Goal: Transaction & Acquisition: Obtain resource

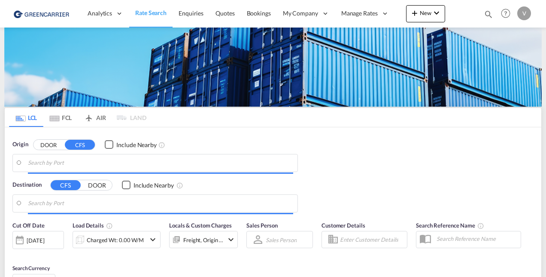
type input "[GEOGRAPHIC_DATA] ([GEOGRAPHIC_DATA]), CZPRG"
type input "[GEOGRAPHIC_DATA], [GEOGRAPHIC_DATA], [GEOGRAPHIC_DATA]"
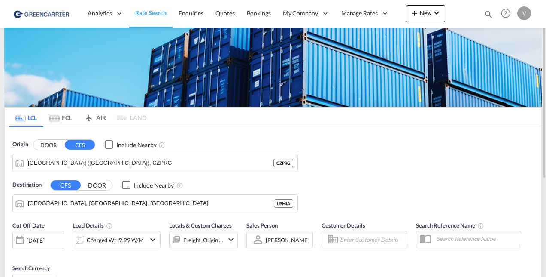
click at [48, 142] on button "DOOR" at bounding box center [49, 145] width 30 height 10
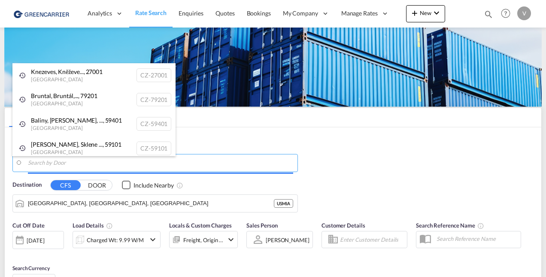
click at [47, 163] on body "Analytics Reports Dashboard Rate Search Enquiries Quotes Bookings" at bounding box center [273, 138] width 546 height 277
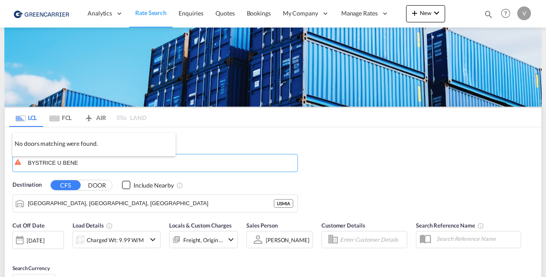
type input "BYSTRICE U BENE"
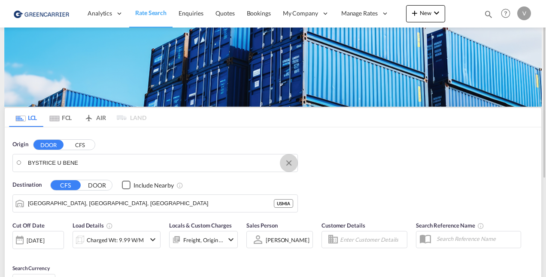
click at [290, 162] on button "Clear Input" at bounding box center [289, 162] width 13 height 13
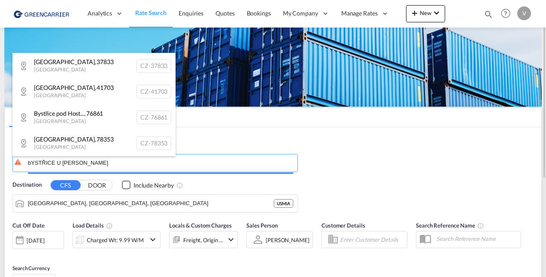
type input "bYSTŘICE U BENEŠO"
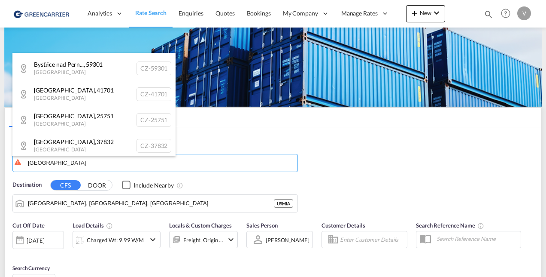
scroll to position [112, 0]
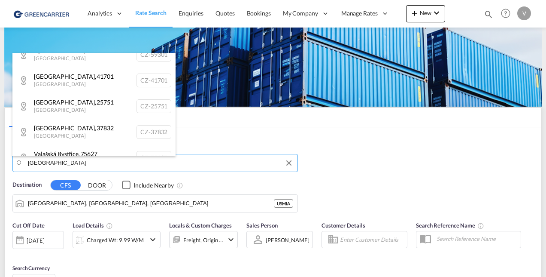
click at [80, 107] on div "[GEOGRAPHIC_DATA] , 25751 [GEOGRAPHIC_DATA] [GEOGRAPHIC_DATA]-25751" at bounding box center [93, 106] width 163 height 26
type input "CZ-25751, [GEOGRAPHIC_DATA]"
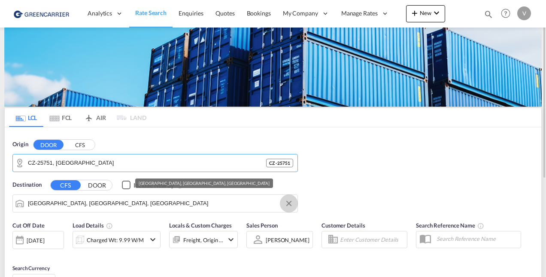
click at [288, 204] on button "Clear Input" at bounding box center [289, 203] width 13 height 13
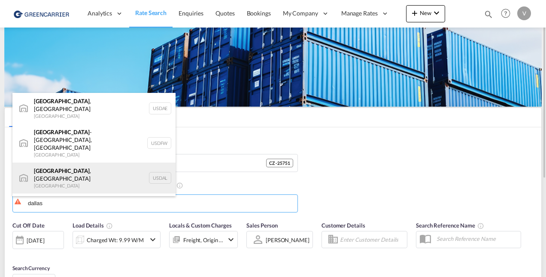
click at [62, 162] on div "[GEOGRAPHIC_DATA] , [GEOGRAPHIC_DATA] [GEOGRAPHIC_DATA] USDAL" at bounding box center [93, 177] width 163 height 31
type input "[GEOGRAPHIC_DATA], [GEOGRAPHIC_DATA], USDAL"
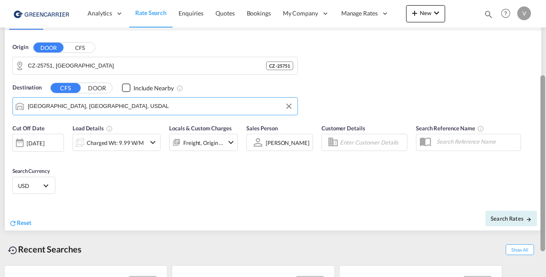
scroll to position [110, 0]
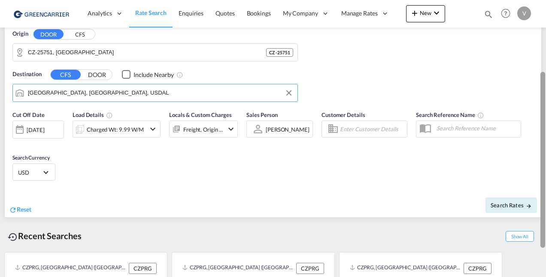
drag, startPoint x: 543, startPoint y: 93, endPoint x: 548, endPoint y: 163, distance: 70.6
click at [546, 163] on html "Analytics Reports Dashboard Rate Search Enquiries Quotes" at bounding box center [273, 138] width 546 height 277
click at [43, 128] on div "[DATE]" at bounding box center [36, 130] width 18 height 8
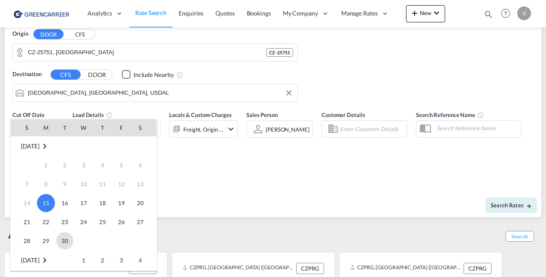
click at [66, 240] on span "30" at bounding box center [64, 240] width 17 height 17
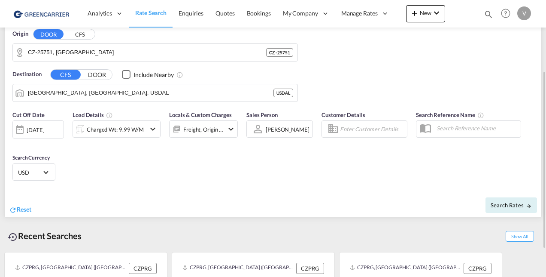
click at [144, 127] on div "Charged Wt: 9.99 W/M" at bounding box center [109, 128] width 73 height 17
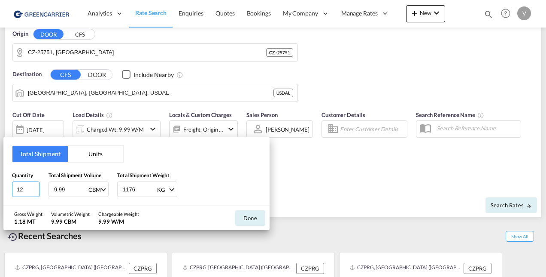
click at [21, 189] on input "12" at bounding box center [26, 188] width 28 height 15
type input "1"
type input "3"
type input "4.8"
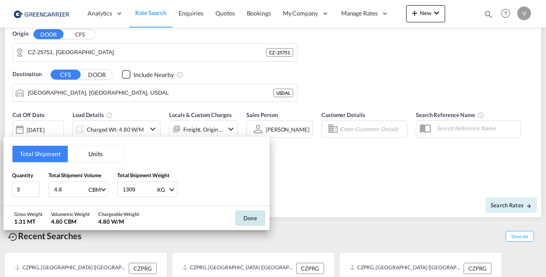
type input "1309"
click at [252, 213] on button "Done" at bounding box center [250, 217] width 30 height 15
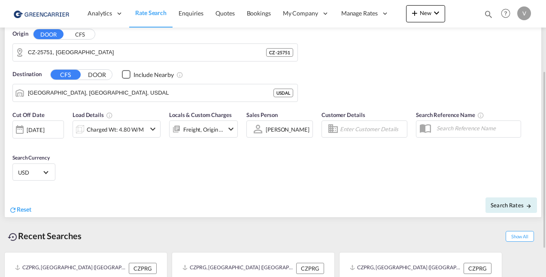
click at [224, 128] on div "Freight, Origin +1" at bounding box center [203, 128] width 69 height 17
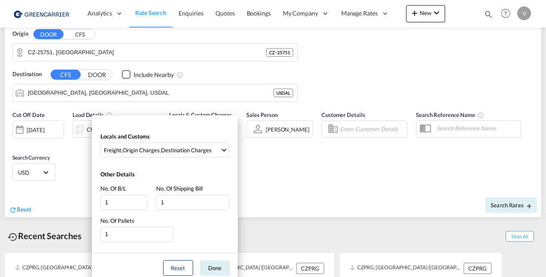
click at [500, 204] on div "Locals and Customs Freight , Origin Charges , Destination Charges Clear All Sel…" at bounding box center [273, 138] width 546 height 277
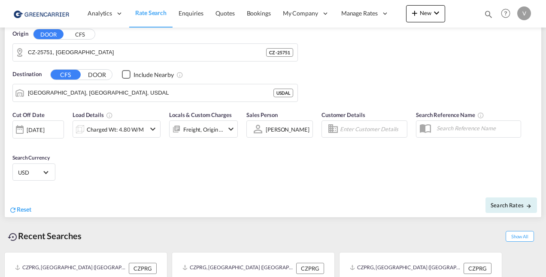
click at [500, 204] on span "Search Rates" at bounding box center [511, 204] width 41 height 7
type input "25751 to USDAL / [DATE]"
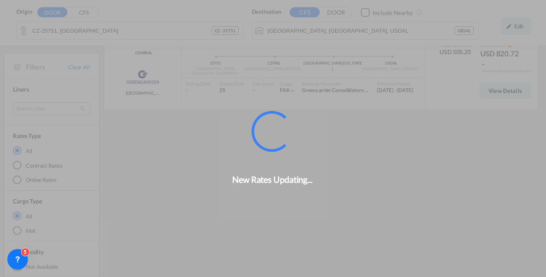
scroll to position [76, 0]
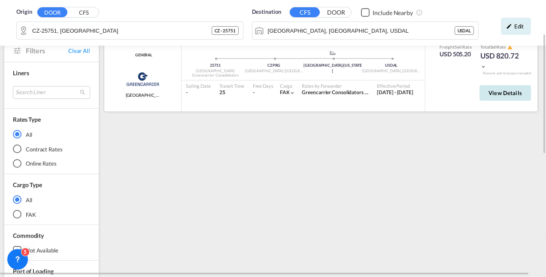
click at [499, 93] on span "View Details" at bounding box center [506, 92] width 34 height 7
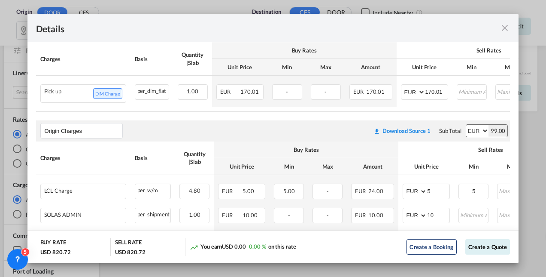
scroll to position [328, 0]
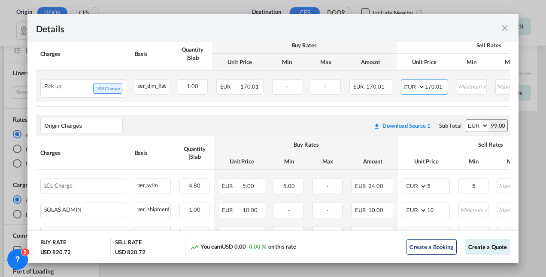
click at [421, 87] on select "AED AFN ALL AMD ANG AOA ARS AUD AWG AZN BAM BBD BDT BGN BHD BIF BMD BND BOB BRL…" at bounding box center [414, 87] width 22 height 12
select select "string:USD"
click at [403, 82] on select "AED AFN ALL AMD ANG AOA ARS AUD AWG AZN BAM BBD BDT BGN BHD BIF BMD BND BOB BRL…" at bounding box center [414, 87] width 22 height 12
select select "string:USD"
click at [418, 87] on select "AED AFN ALL AMD ANG AOA ARS AUD AWG AZN BAM BBD BDT BGN BHD BIF BMD BND BOB BRL…" at bounding box center [414, 87] width 22 height 12
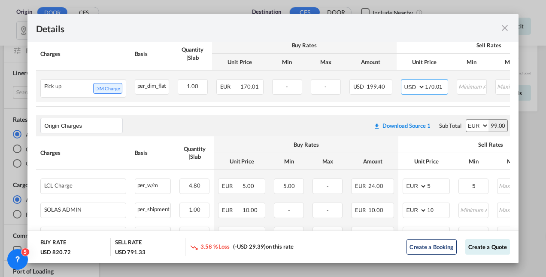
select select "string:EUR"
click at [403, 82] on select "AED AFN ALL AMD ANG AOA ARS AUD AWG AZN BAM BBD BDT BGN BHD BIF BMD BND BOB BRL…" at bounding box center [414, 87] width 22 height 12
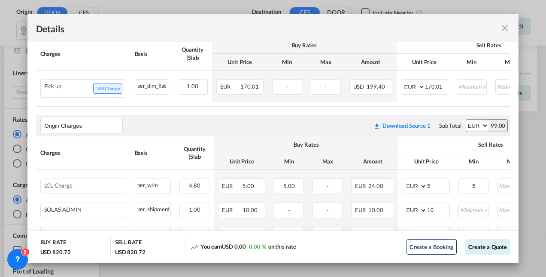
scroll to position [417, 0]
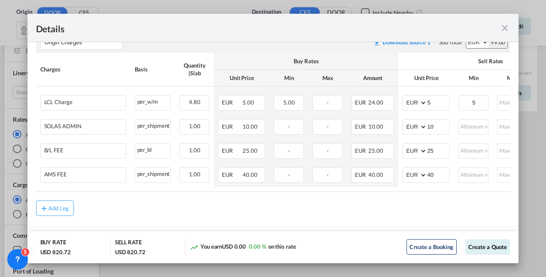
click at [503, 27] on md-icon "icon-close fg-AAA8AD m-0 cursor" at bounding box center [505, 28] width 10 height 10
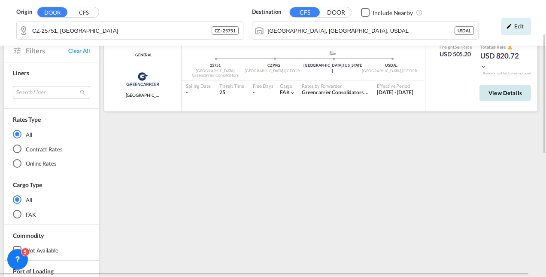
click at [495, 94] on span "View Details" at bounding box center [506, 92] width 34 height 7
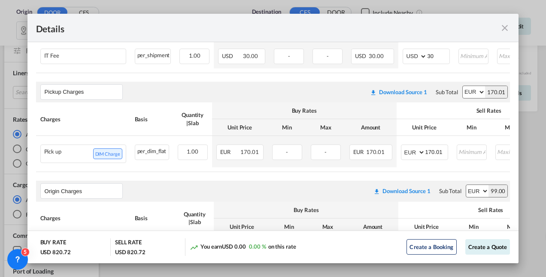
scroll to position [266, 0]
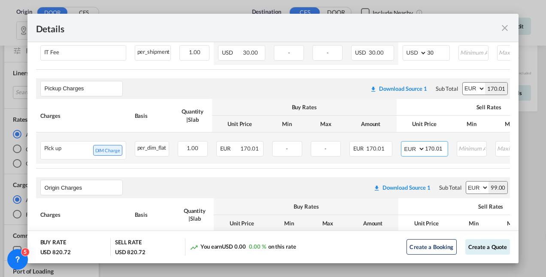
click at [422, 150] on select "AED AFN ALL AMD ANG AOA ARS AUD AWG AZN BAM BBD BDT BGN BHD BIF BMD BND BOB BRL…" at bounding box center [414, 149] width 22 height 12
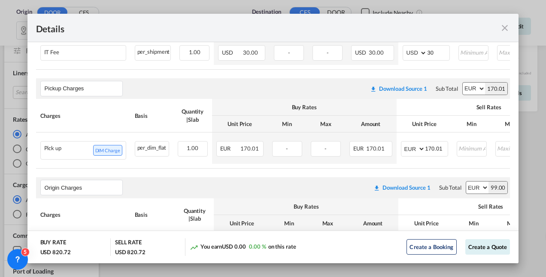
click at [499, 28] on div "Pickup Door ..." at bounding box center [486, 27] width 47 height 11
click at [507, 28] on md-icon "icon-close fg-AAA8AD m-0 cursor" at bounding box center [505, 28] width 10 height 10
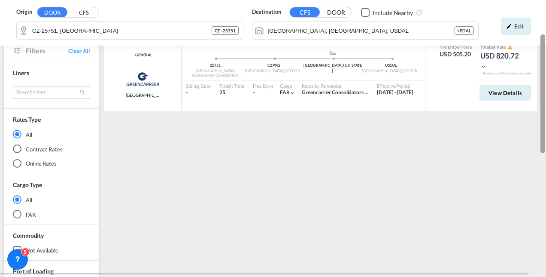
scroll to position [0, 0]
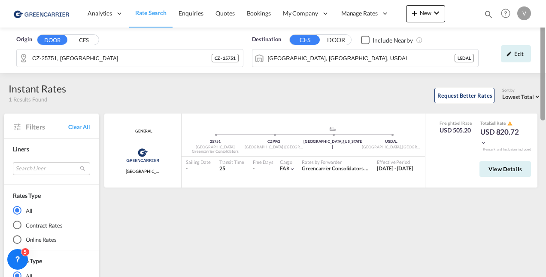
drag, startPoint x: 543, startPoint y: 119, endPoint x: 541, endPoint y: 6, distance: 113.0
click at [541, 6] on md-content "Analytics Reports Dashboard Rate Search Enquiries Quotes Bookings" at bounding box center [273, 138] width 546 height 277
